Goal: Task Accomplishment & Management: Complete application form

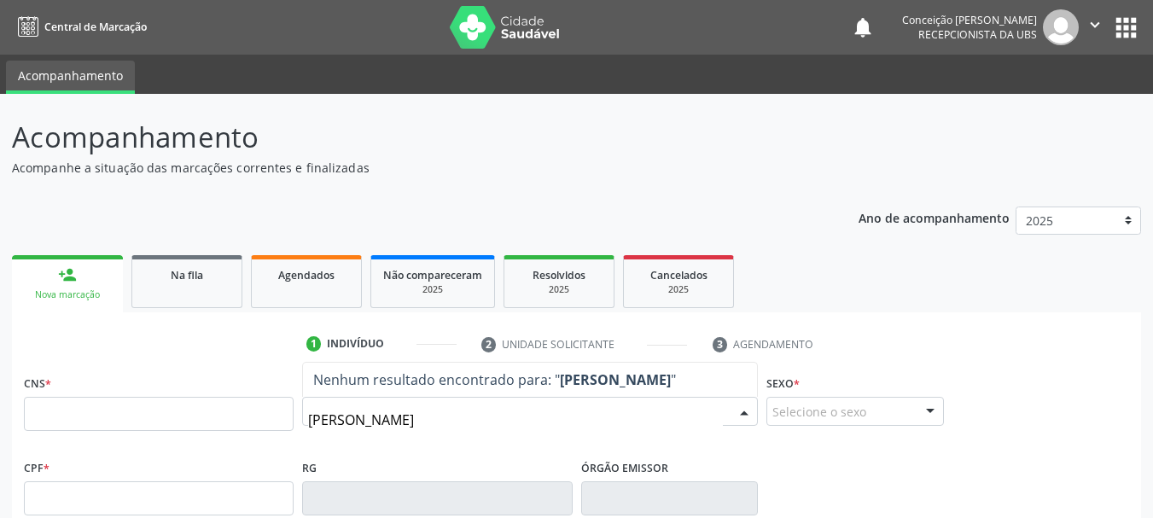
type input "[PERSON_NAME]"
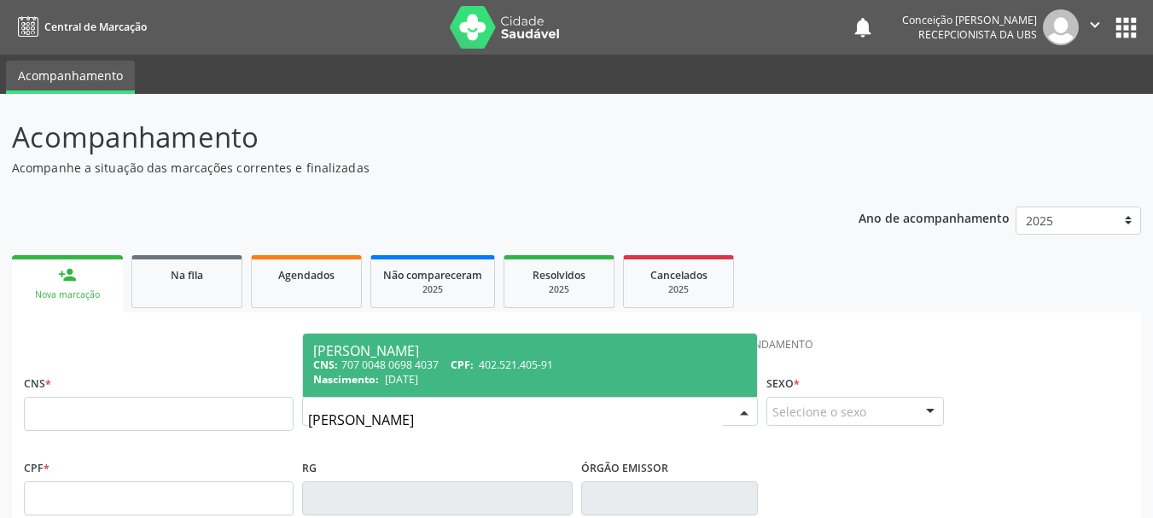
click at [474, 360] on span "CPF:" at bounding box center [462, 365] width 23 height 15
type input "707 0048 0698 4037"
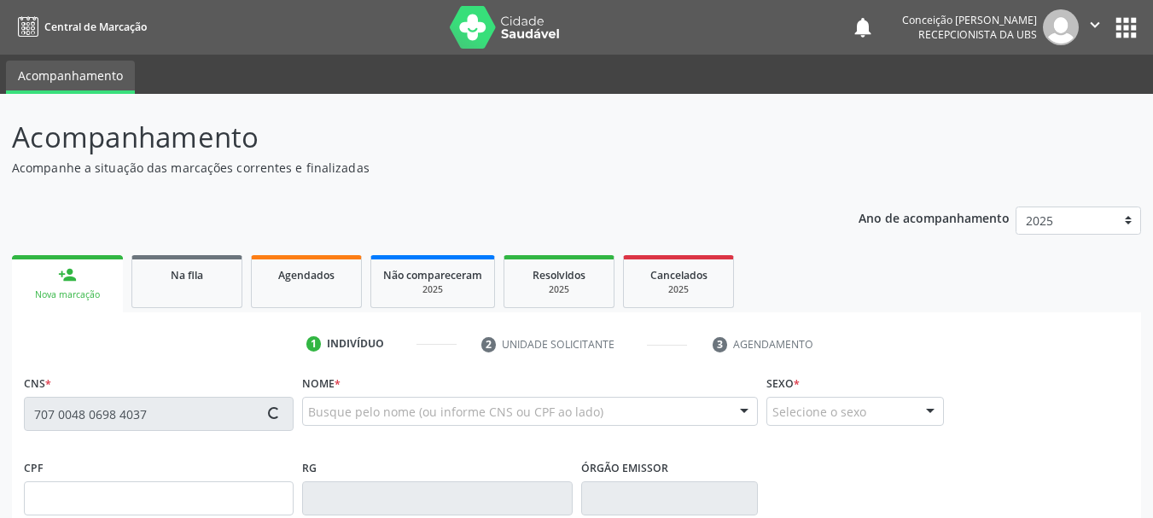
type input "402.521.405-91"
type input "[DATE]"
type input "[PERSON_NAME]"
type input "[PHONE_NUMBER]"
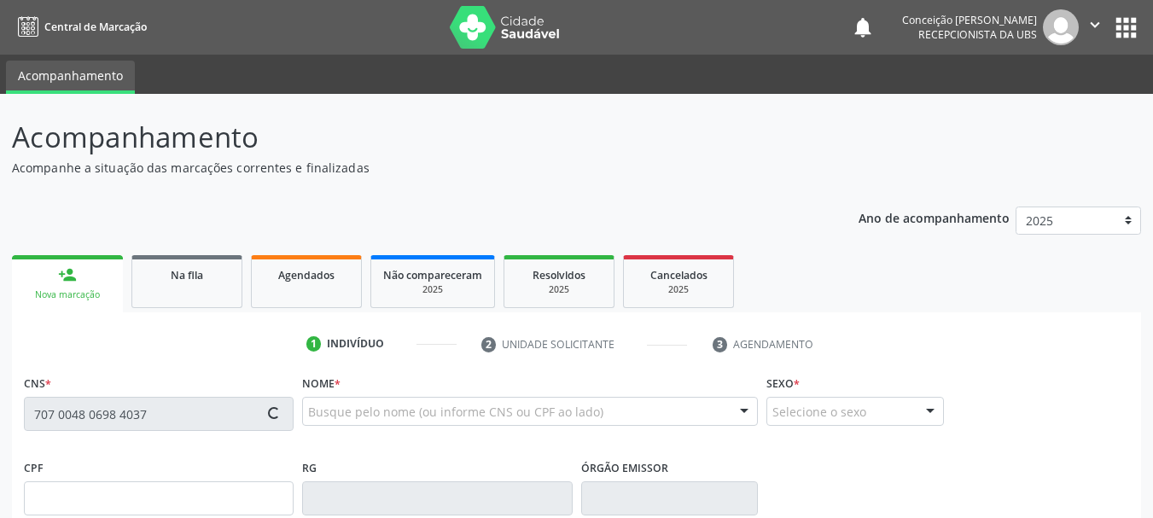
type input "S/N"
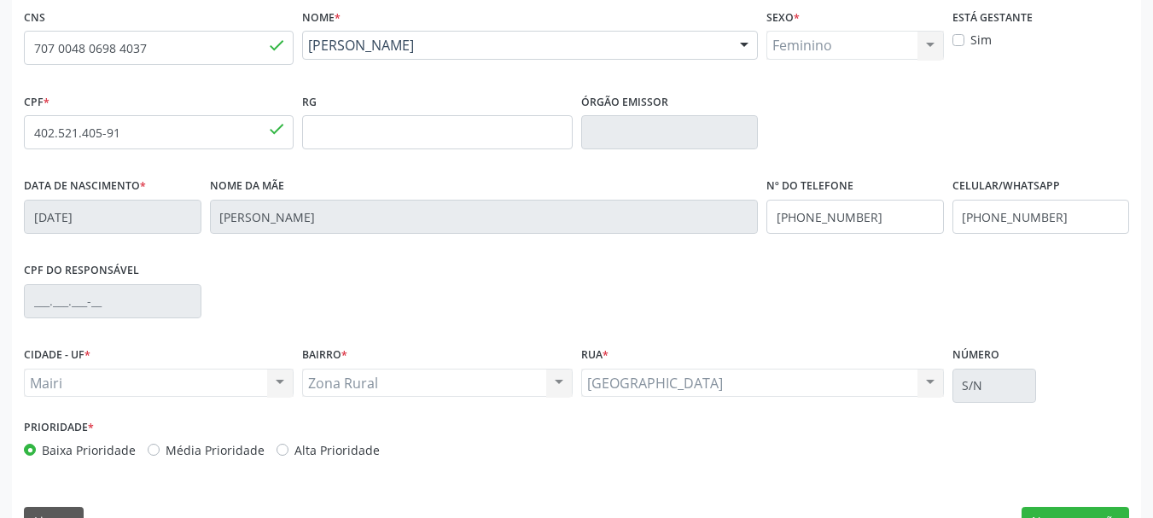
scroll to position [407, 0]
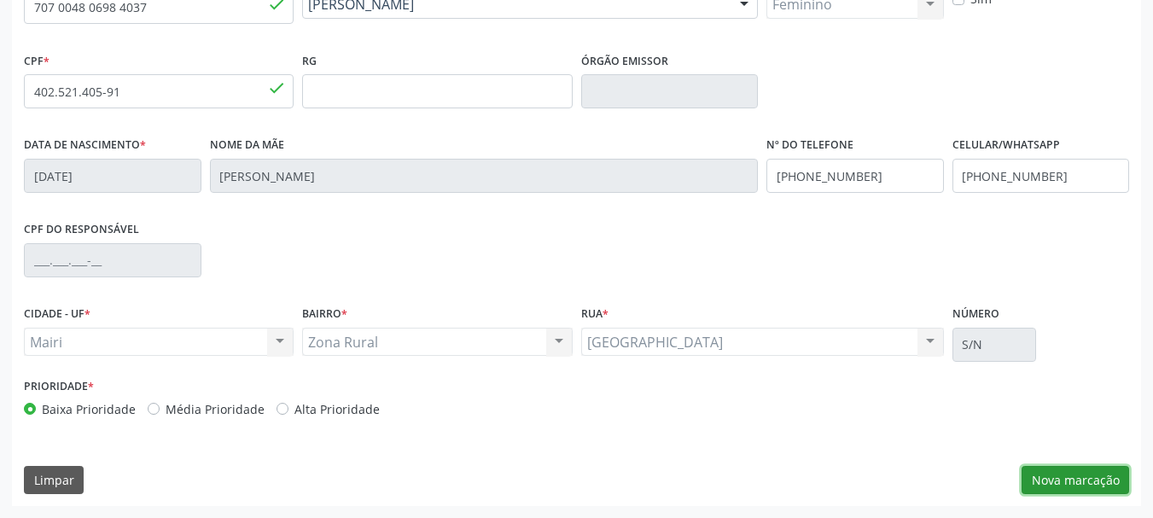
click at [1063, 479] on button "Nova marcação" at bounding box center [1076, 480] width 108 height 29
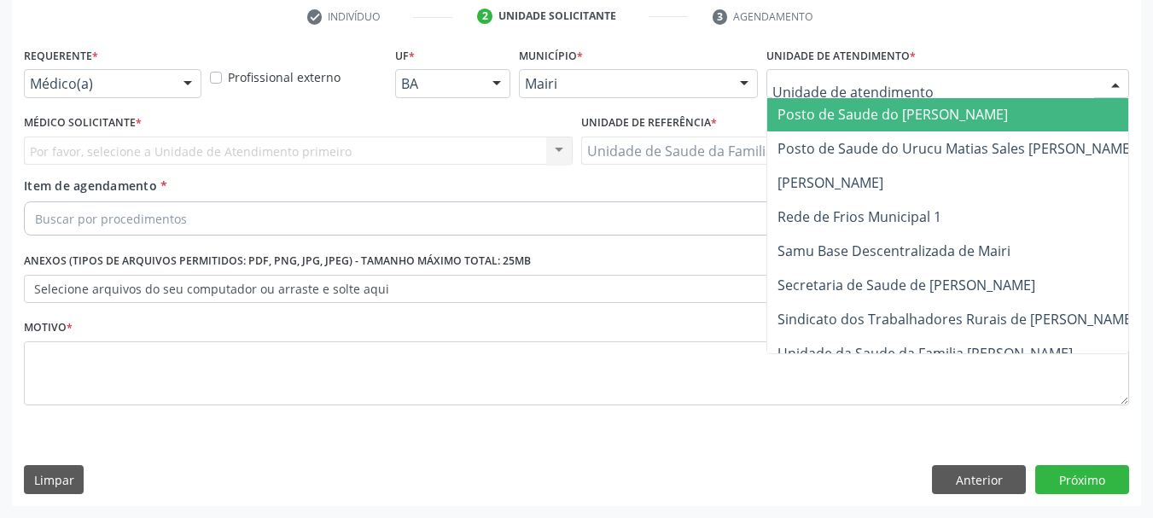
scroll to position [1294, 0]
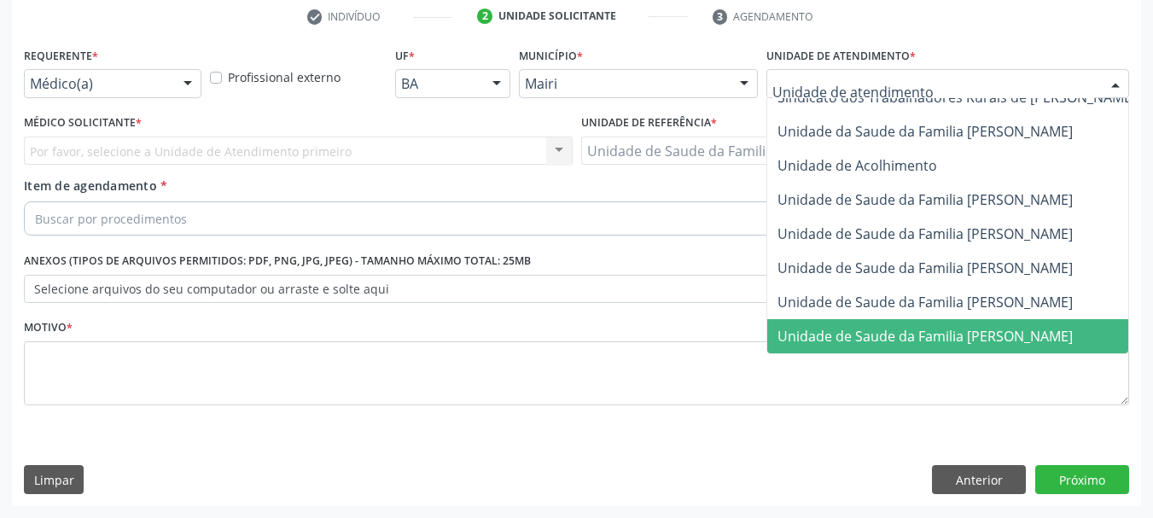
click at [918, 327] on span "Unidade de Saude da Familia [PERSON_NAME]" at bounding box center [925, 336] width 295 height 19
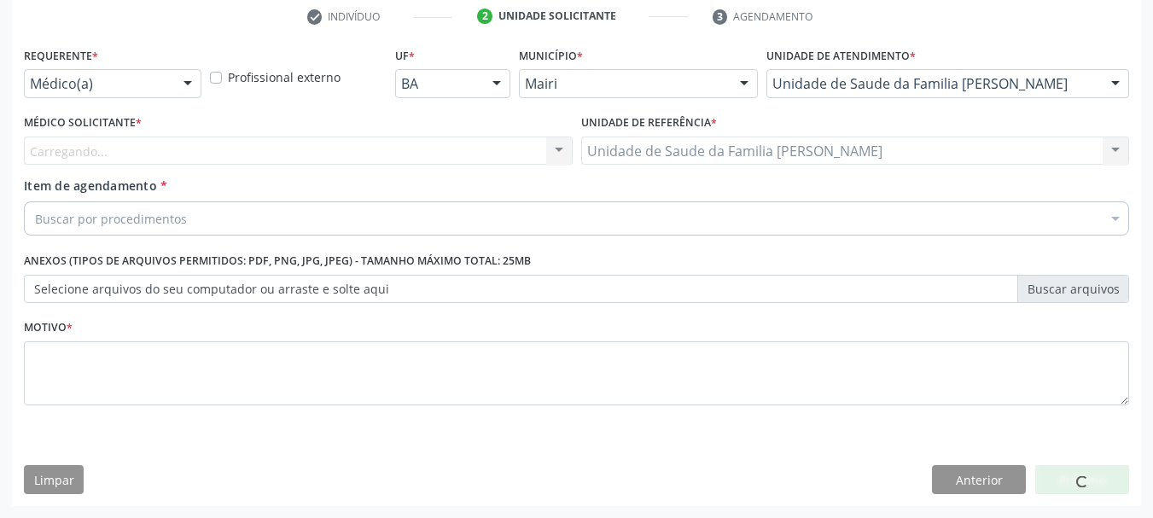
click at [561, 148] on div "Carregando... Nenhum resultado encontrado para: " " Não há nenhuma opção para s…" at bounding box center [298, 151] width 549 height 29
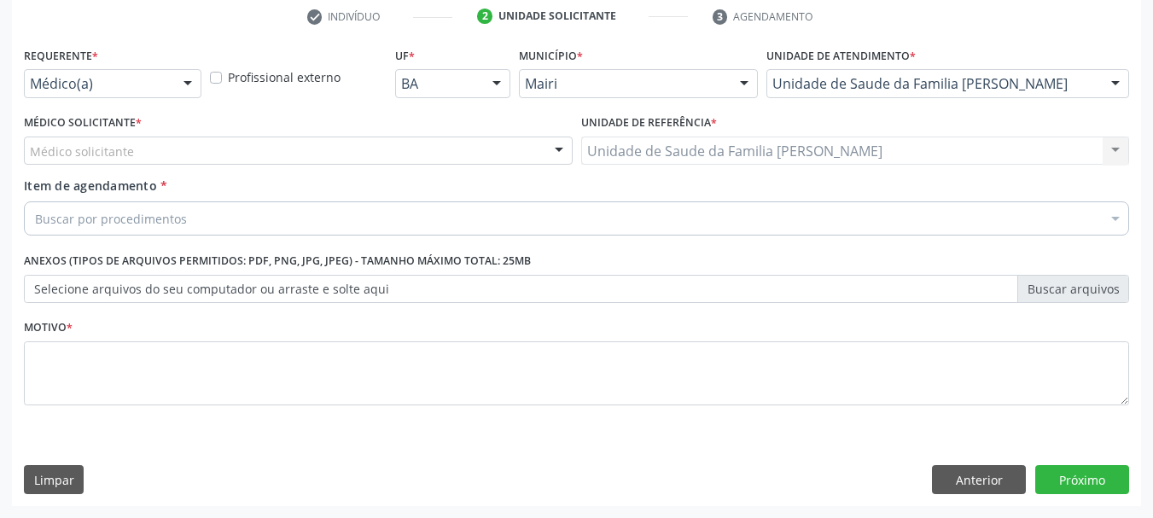
click at [544, 148] on div "Médico solicitante" at bounding box center [298, 151] width 549 height 29
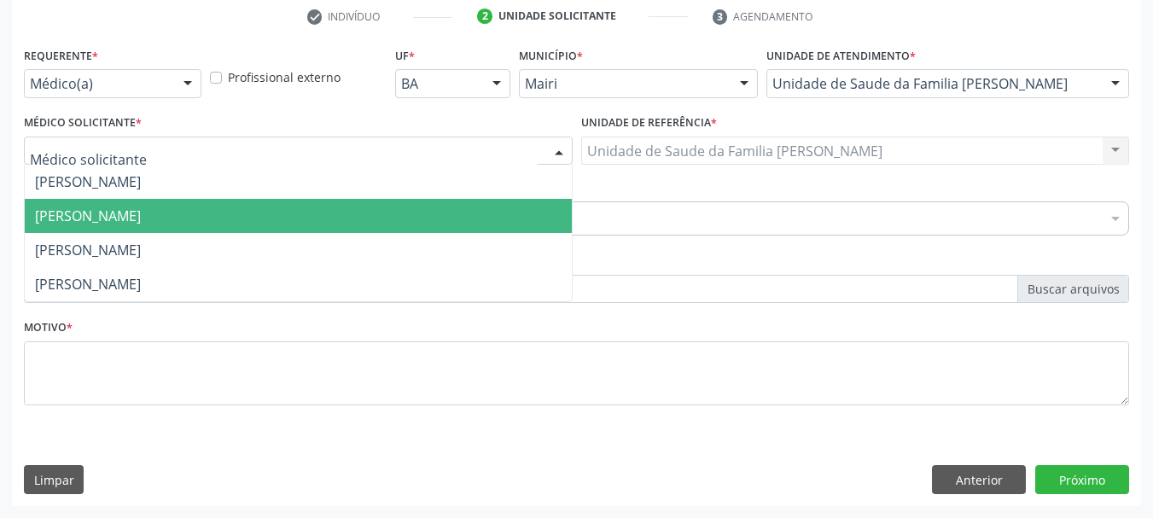
click at [479, 224] on span "[PERSON_NAME]" at bounding box center [298, 216] width 547 height 34
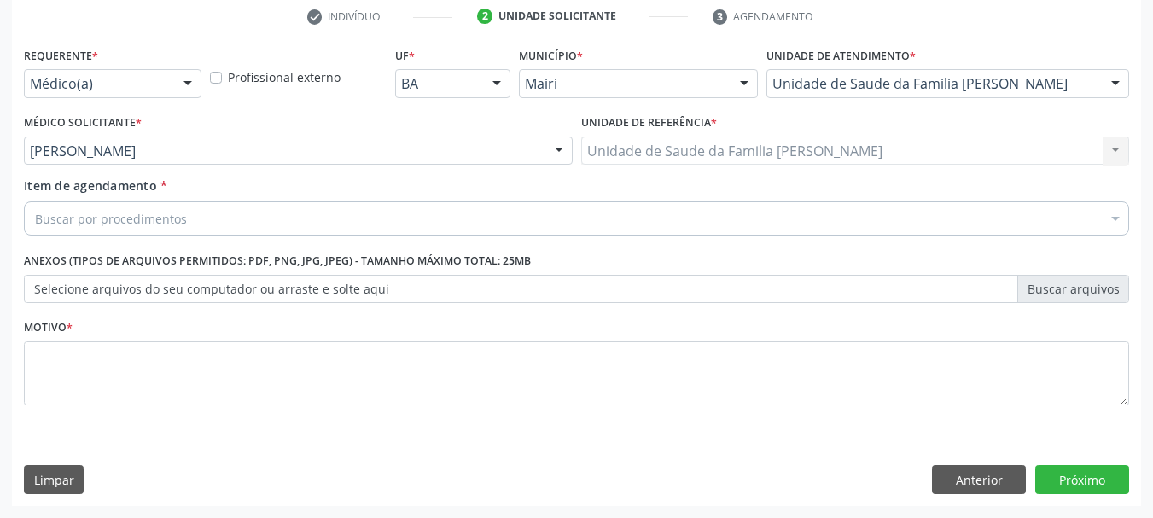
click at [479, 224] on div "Buscar por procedimentos" at bounding box center [576, 218] width 1105 height 34
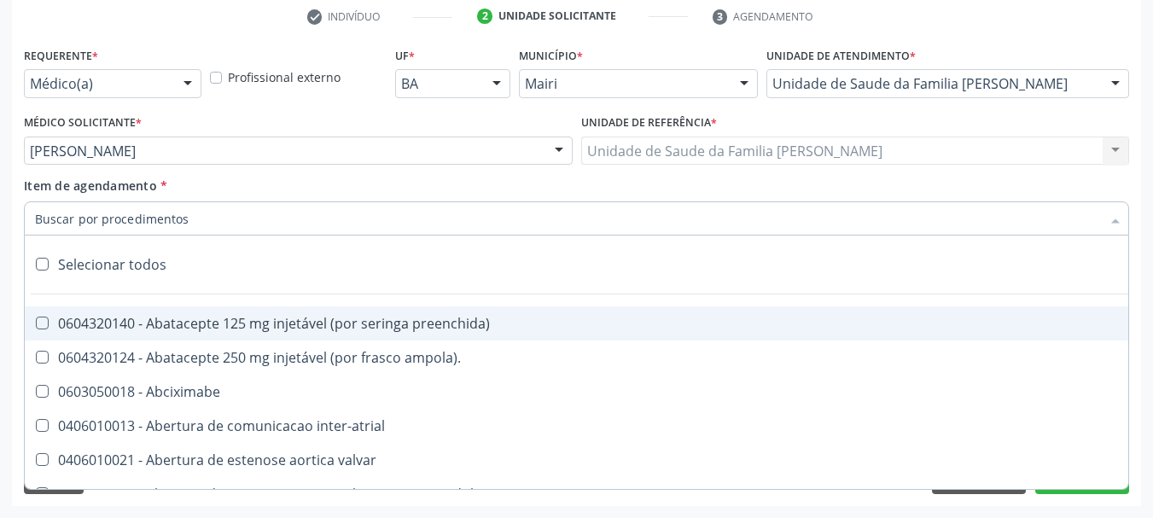
type input "#"
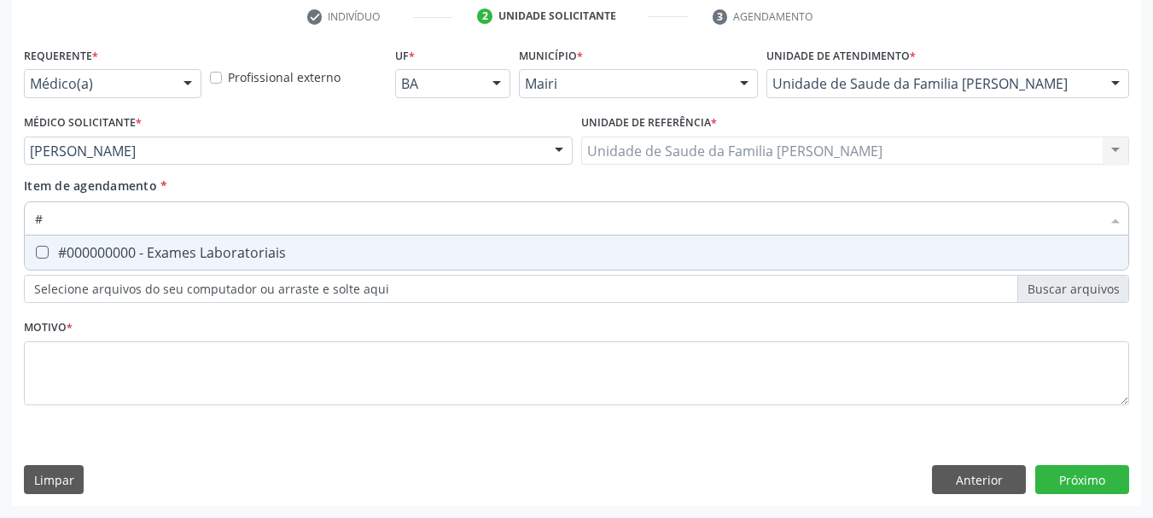
click at [461, 250] on div "#000000000 - Exames Laboratoriais" at bounding box center [576, 253] width 1083 height 14
checkbox Laboratoriais "true"
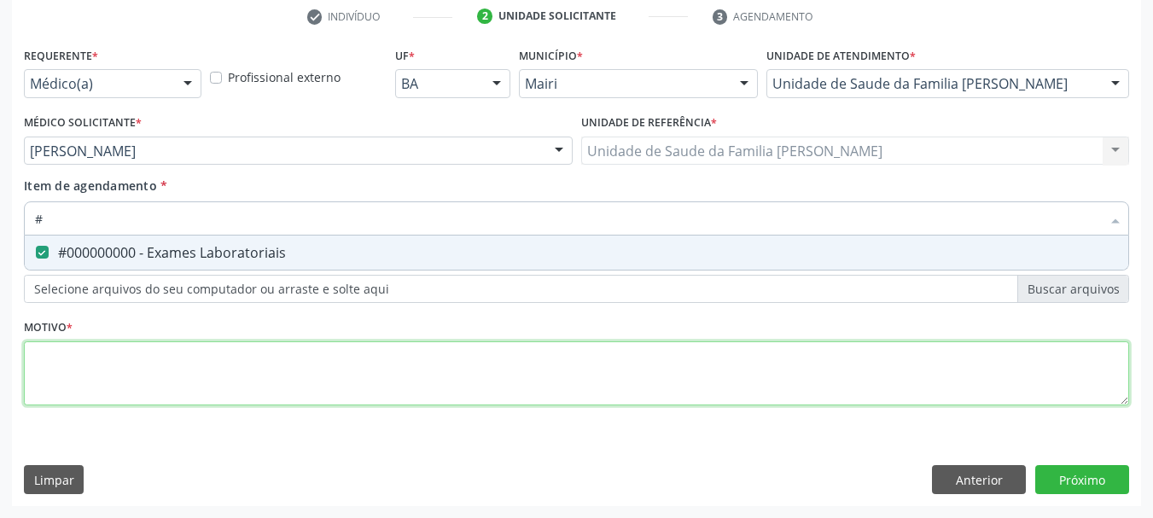
click at [445, 367] on div "Requerente * Médico(a) Médico(a) Enfermeiro(a) Paciente Nenhum resultado encont…" at bounding box center [576, 236] width 1105 height 387
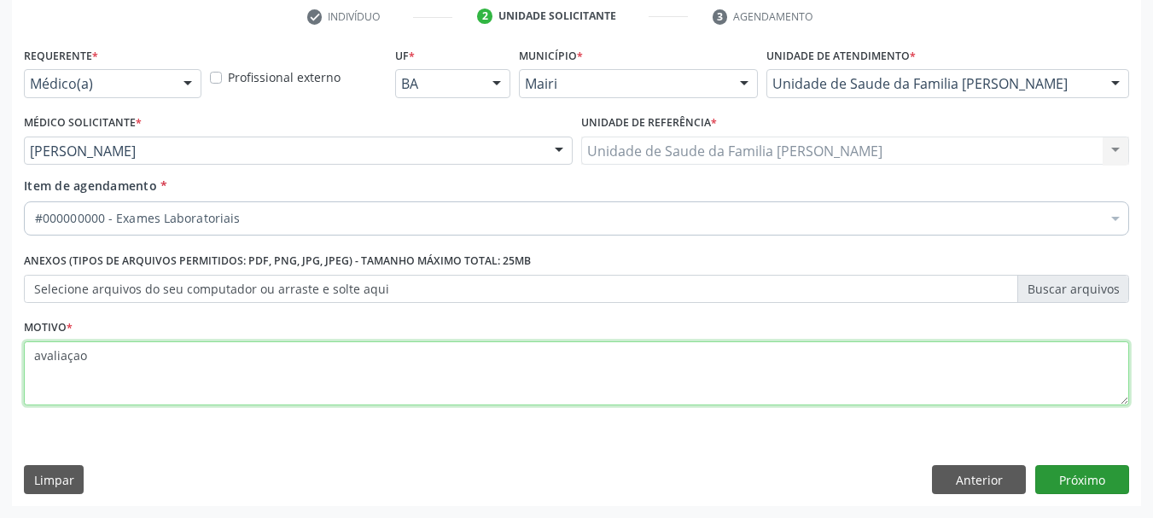
type textarea "avaliaçao"
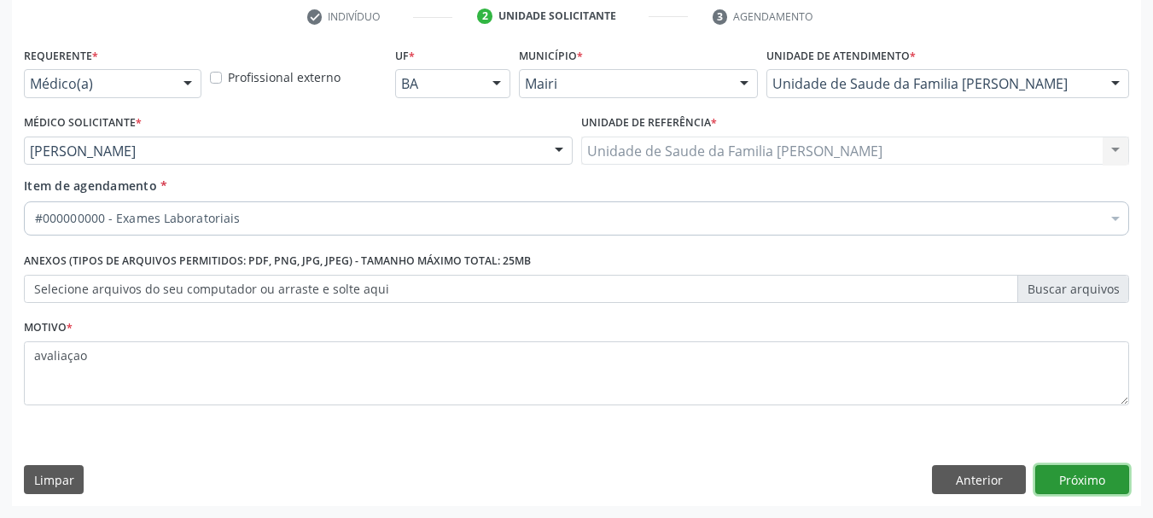
click at [1092, 482] on button "Próximo" at bounding box center [1082, 479] width 94 height 29
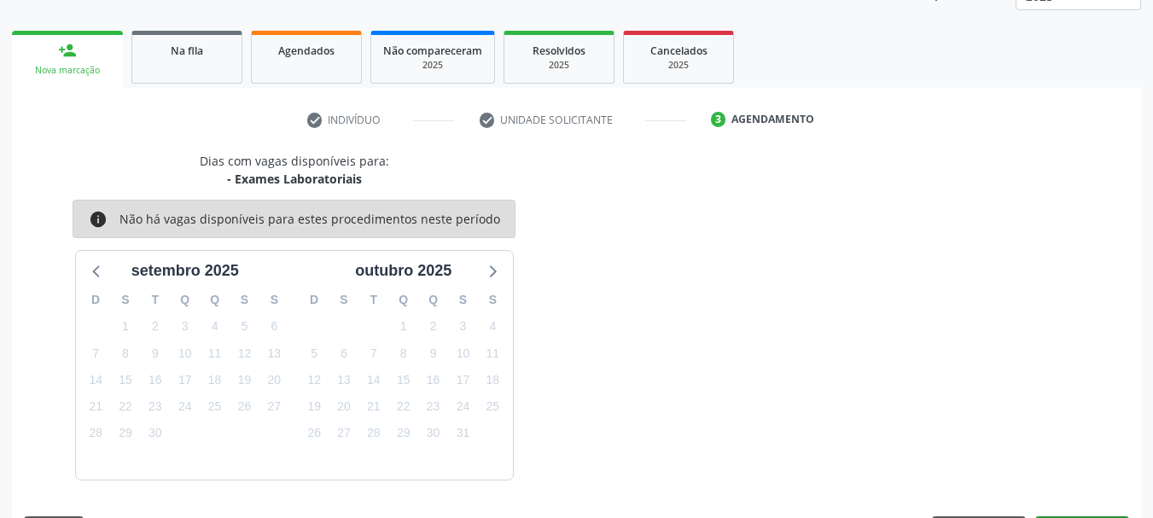
scroll to position [275, 0]
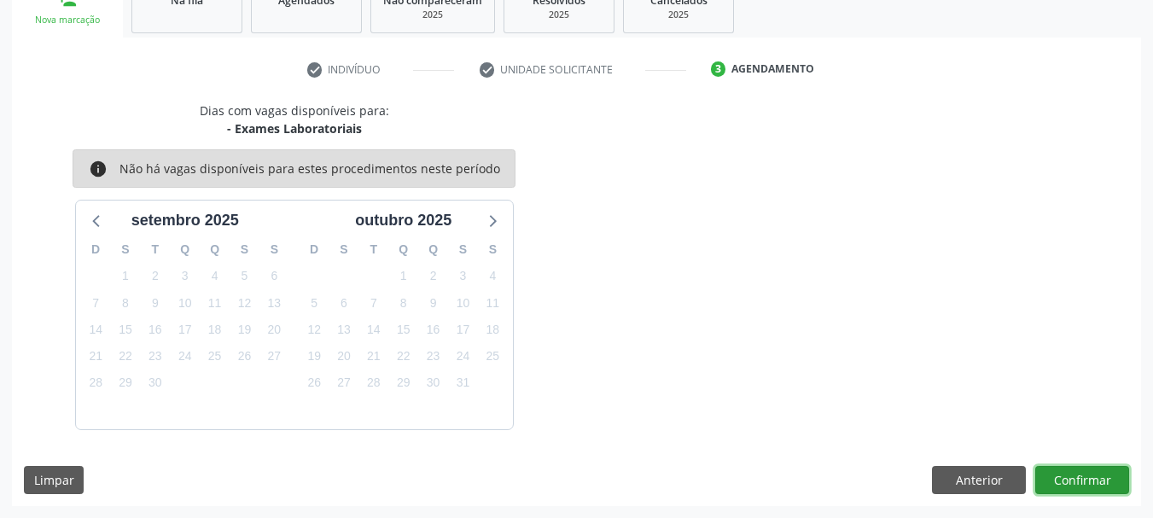
click at [1063, 481] on button "Confirmar" at bounding box center [1082, 480] width 94 height 29
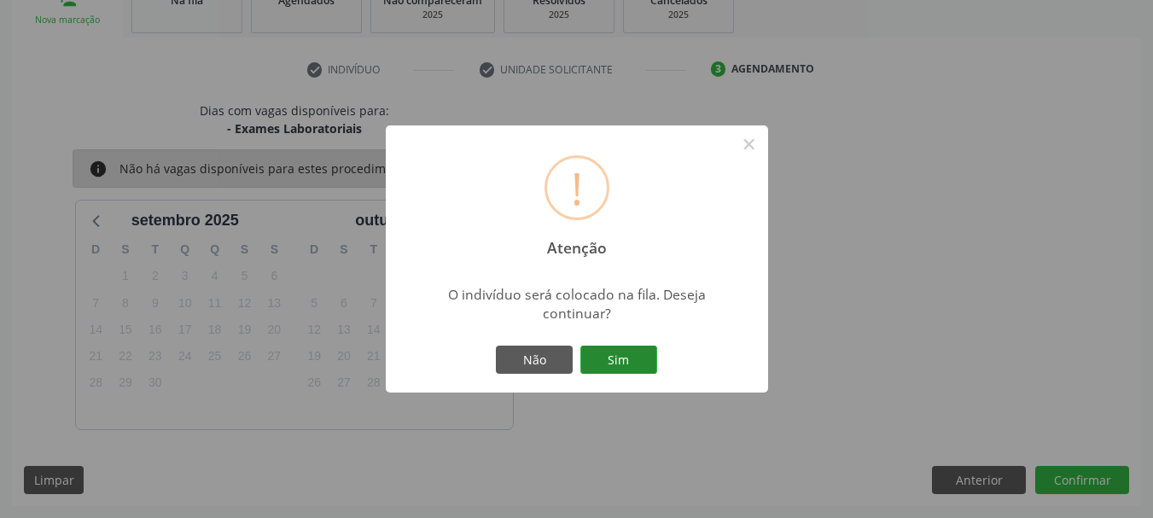
click at [644, 355] on button "Sim" at bounding box center [618, 360] width 77 height 29
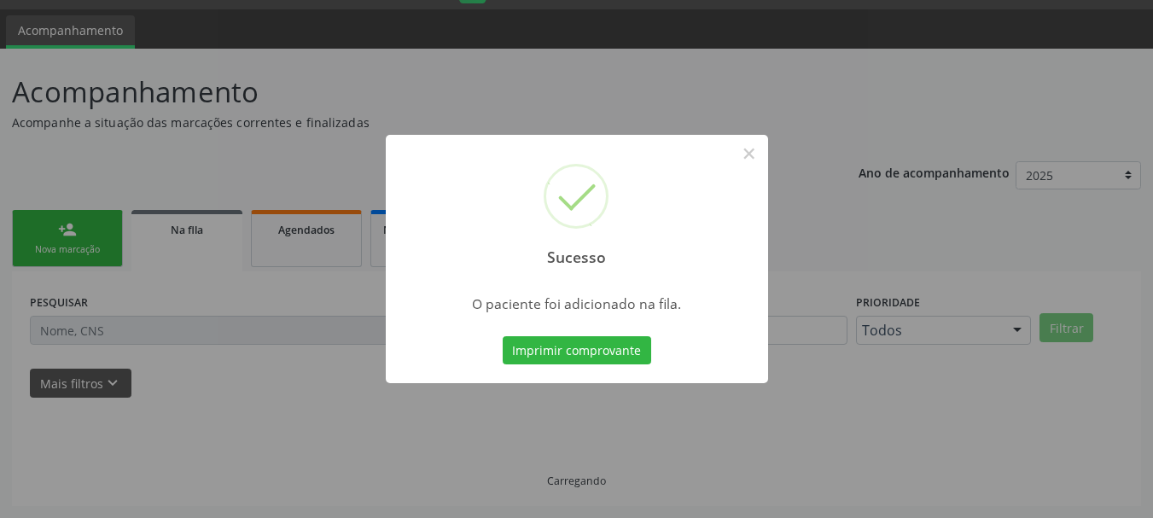
scroll to position [45, 0]
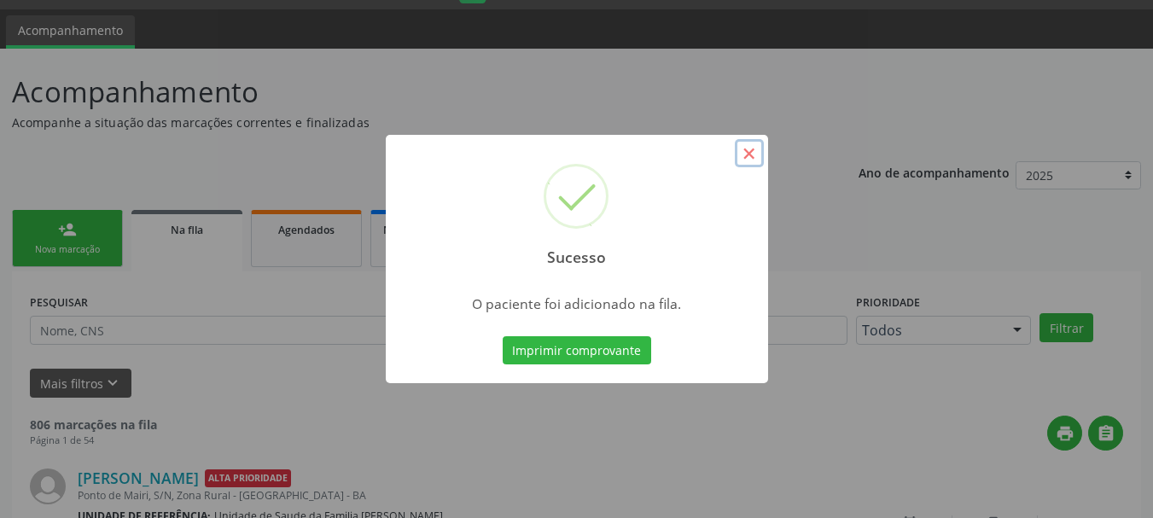
click at [746, 157] on button "×" at bounding box center [749, 153] width 29 height 29
